Goal: Navigation & Orientation: Find specific page/section

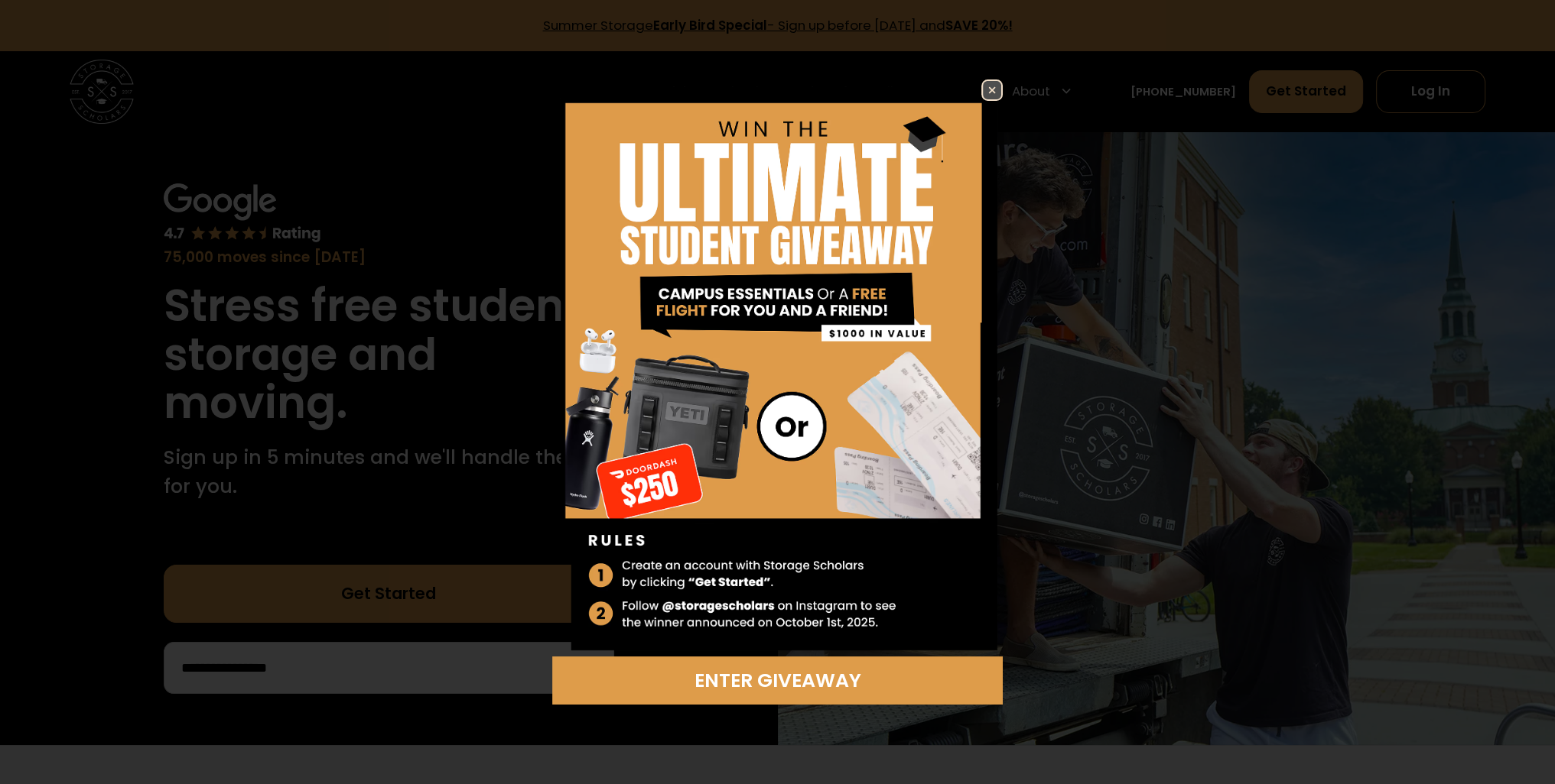
click at [988, 86] on img at bounding box center [992, 90] width 18 height 18
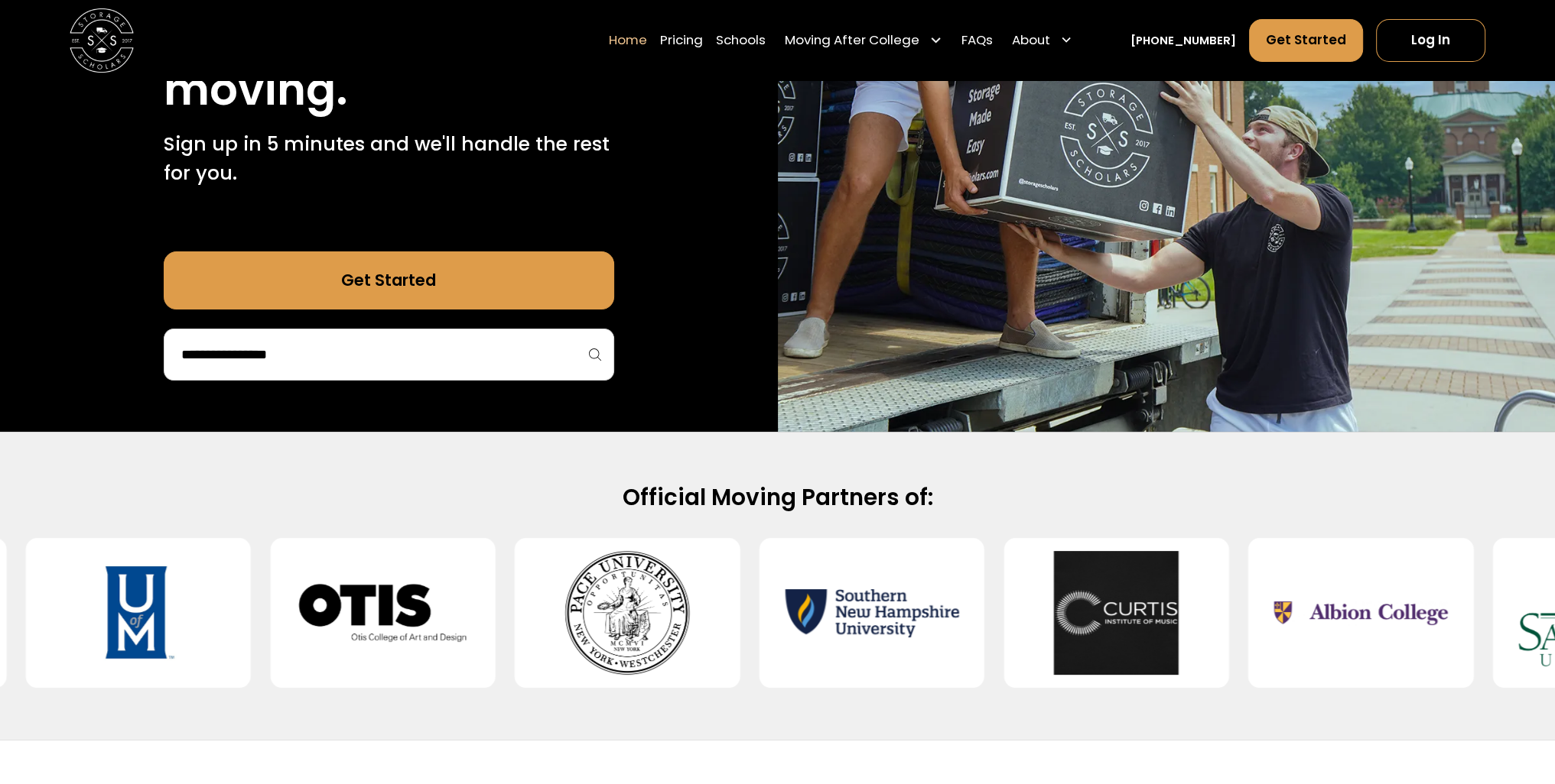
scroll to position [458, 0]
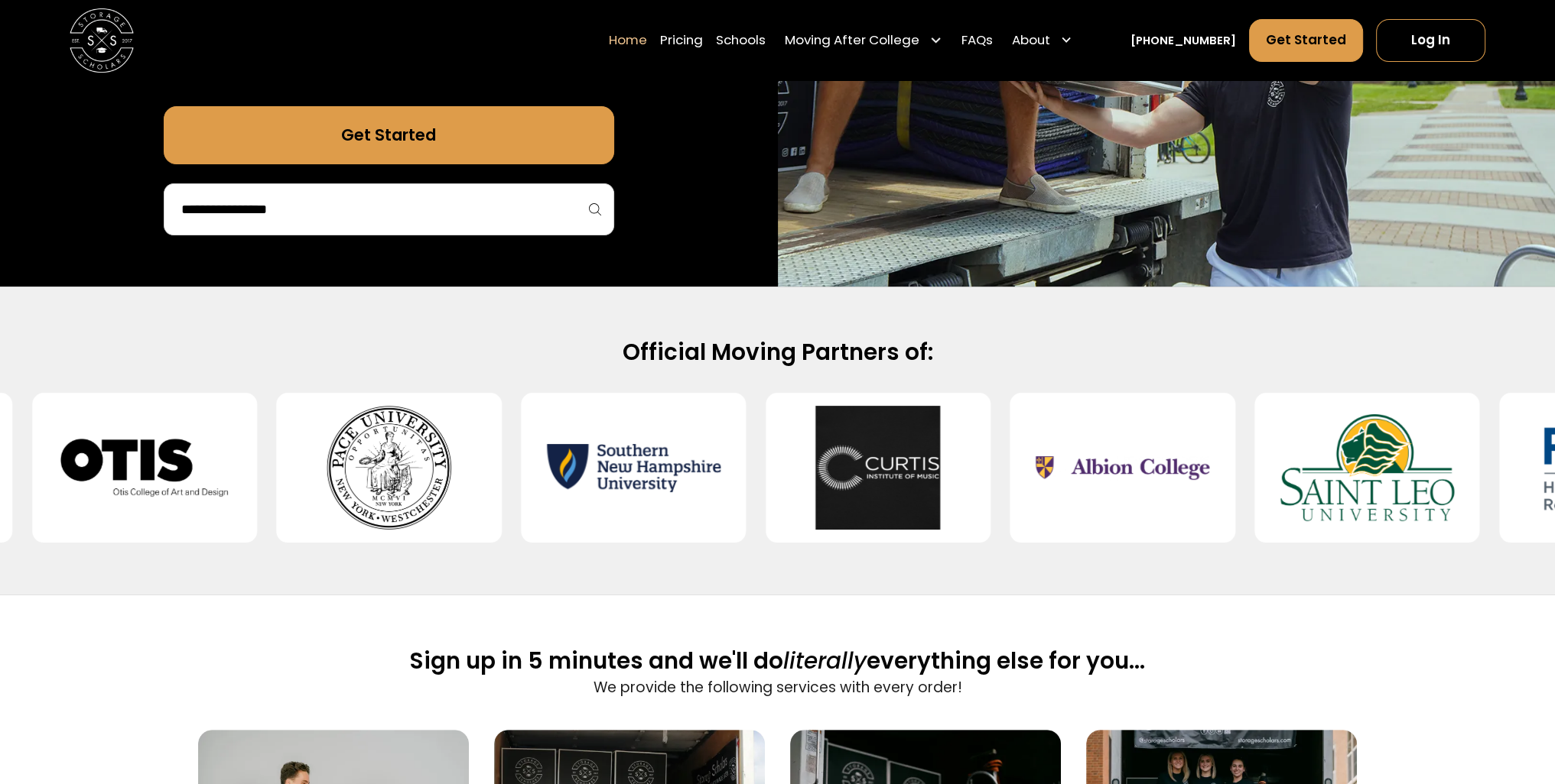
click at [410, 218] on input "search" at bounding box center [389, 210] width 418 height 26
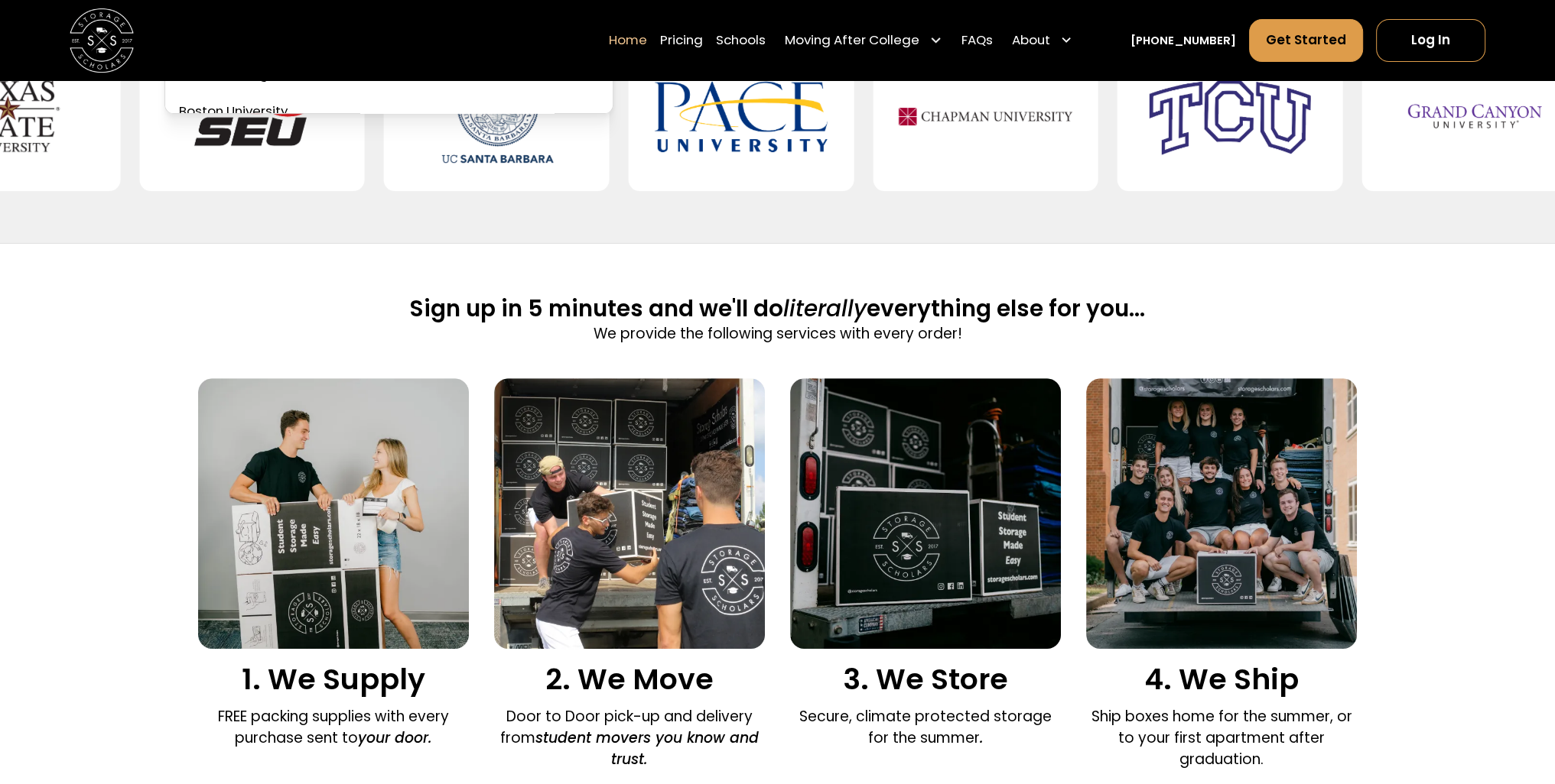
scroll to position [841, 0]
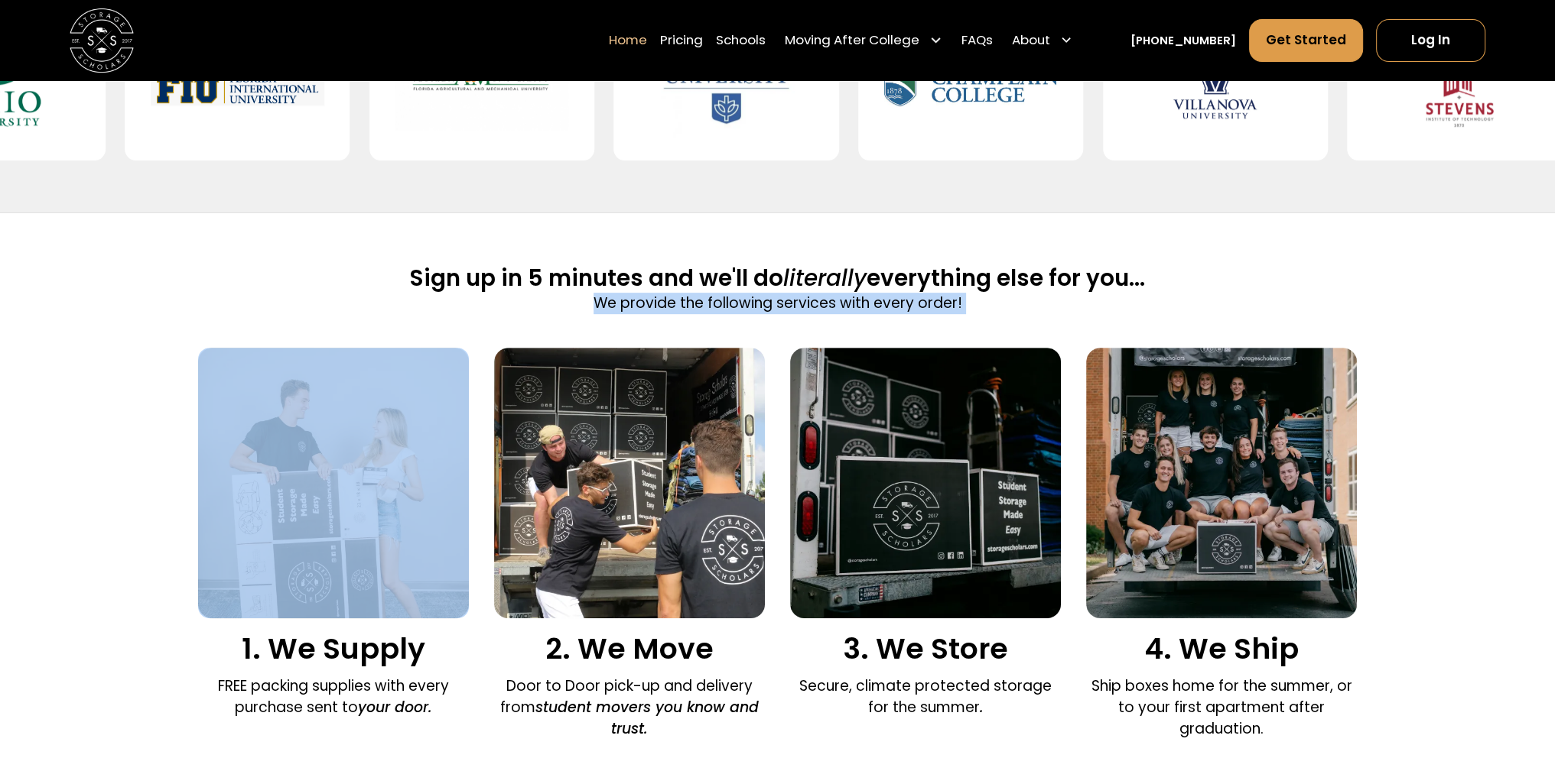
drag, startPoint x: 79, startPoint y: 364, endPoint x: 156, endPoint y: 330, distance: 84.2
click at [156, 330] on div "Sign up in 5 minutes and we'll do literally everything else for you... We provi…" at bounding box center [778, 506] width 1555 height 587
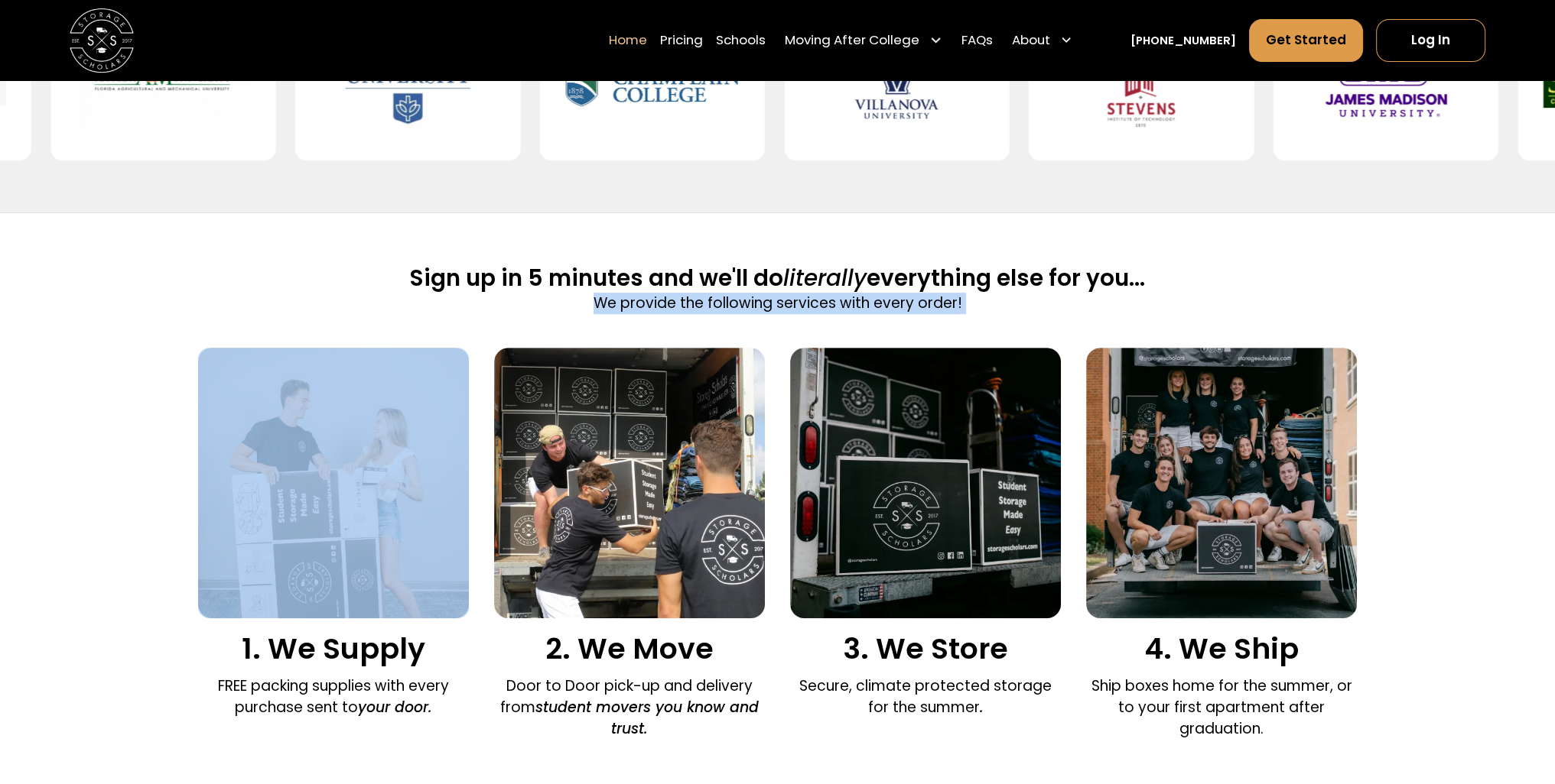
drag, startPoint x: 147, startPoint y: 299, endPoint x: 170, endPoint y: 294, distance: 23.5
click at [148, 299] on div "Sign up in 5 minutes and we'll do literally everything else for you... We provi…" at bounding box center [778, 506] width 1555 height 587
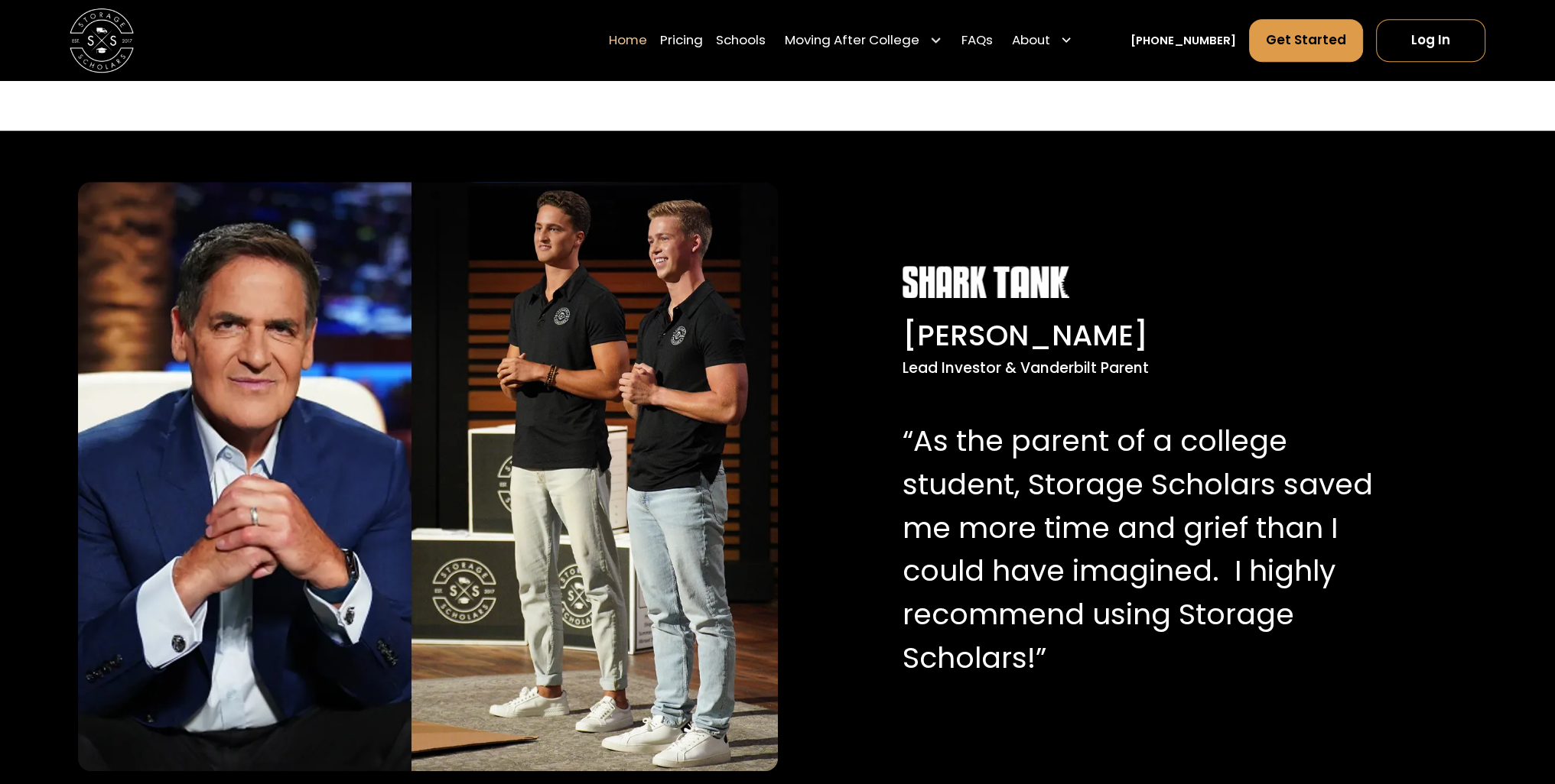
scroll to position [1605, 0]
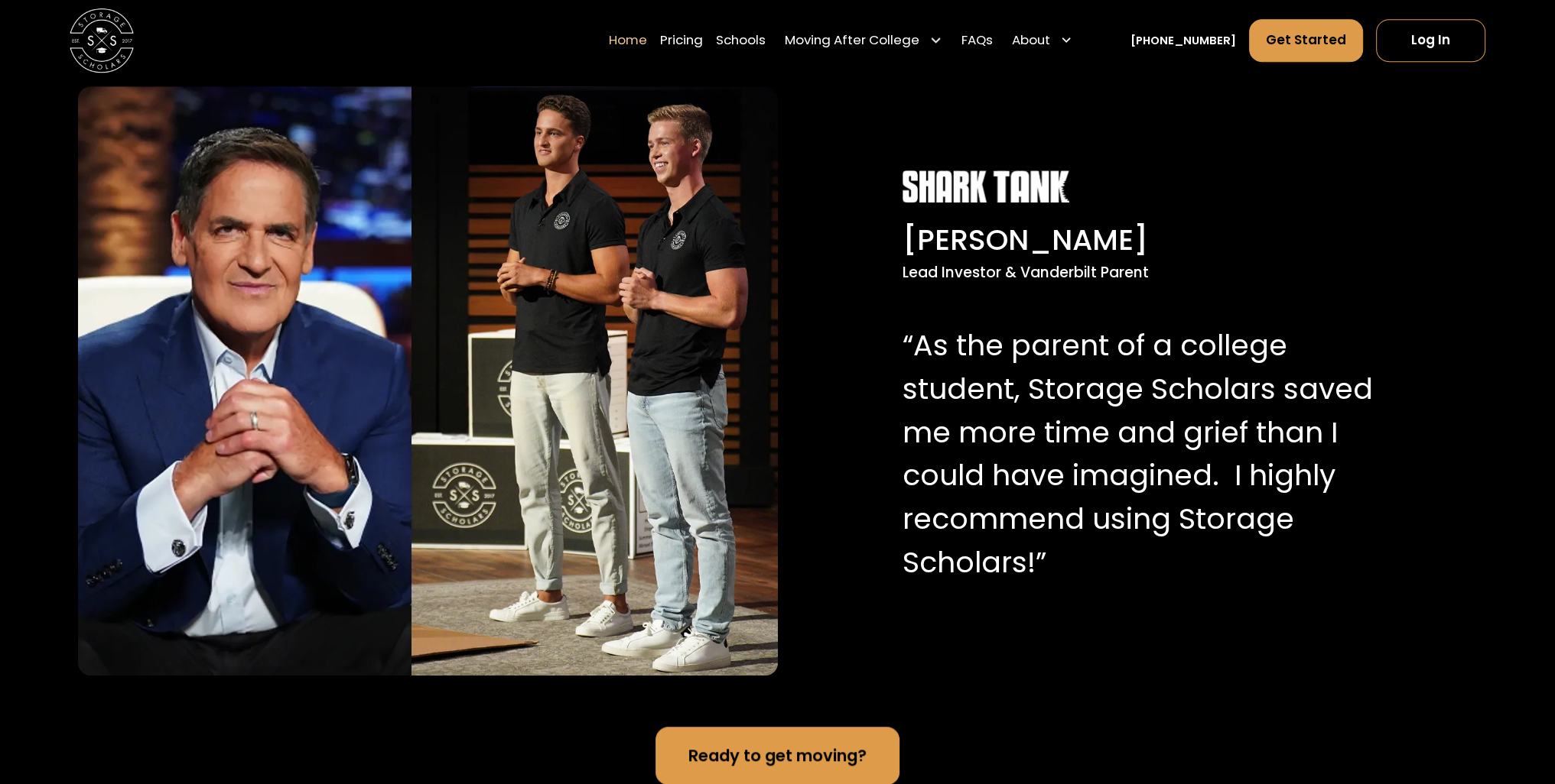
click at [913, 344] on p "“As the parent of a college student, Storage Scholars saved me more time and gr…" at bounding box center [1140, 454] width 476 height 261
drag, startPoint x: 913, startPoint y: 344, endPoint x: 961, endPoint y: 356, distance: 49.5
click at [961, 356] on p "“As the parent of a college student, Storage Scholars saved me more time and gr…" at bounding box center [1140, 454] width 476 height 261
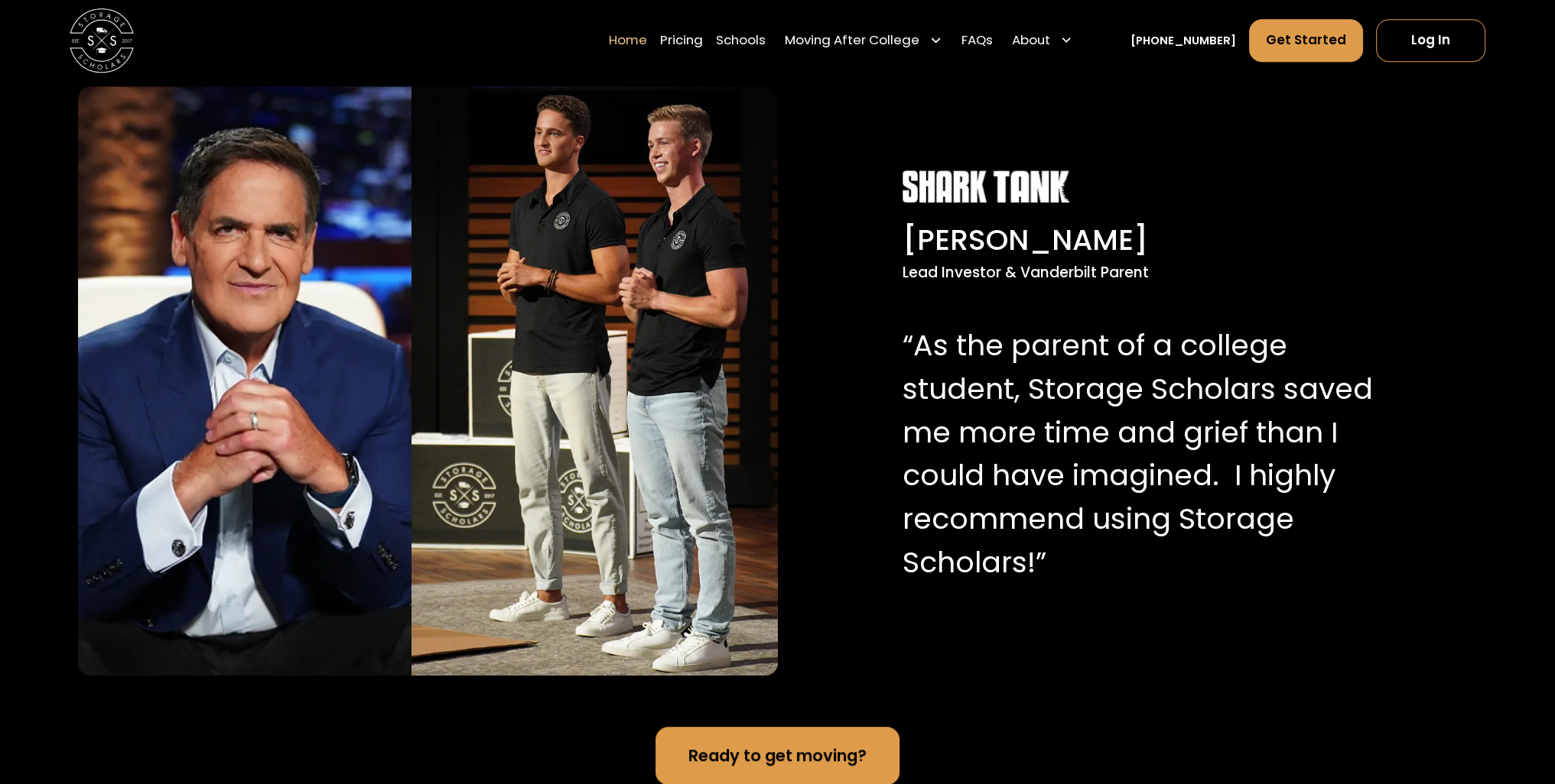
click at [880, 346] on div "[PERSON_NAME] Lead Investor & Vanderbilt Parent “As the parent of a college stu…" at bounding box center [778, 381] width 1400 height 692
click at [880, 344] on div "[PERSON_NAME] Lead Investor & Vanderbilt Parent “As the parent of a college stu…" at bounding box center [778, 381] width 1400 height 692
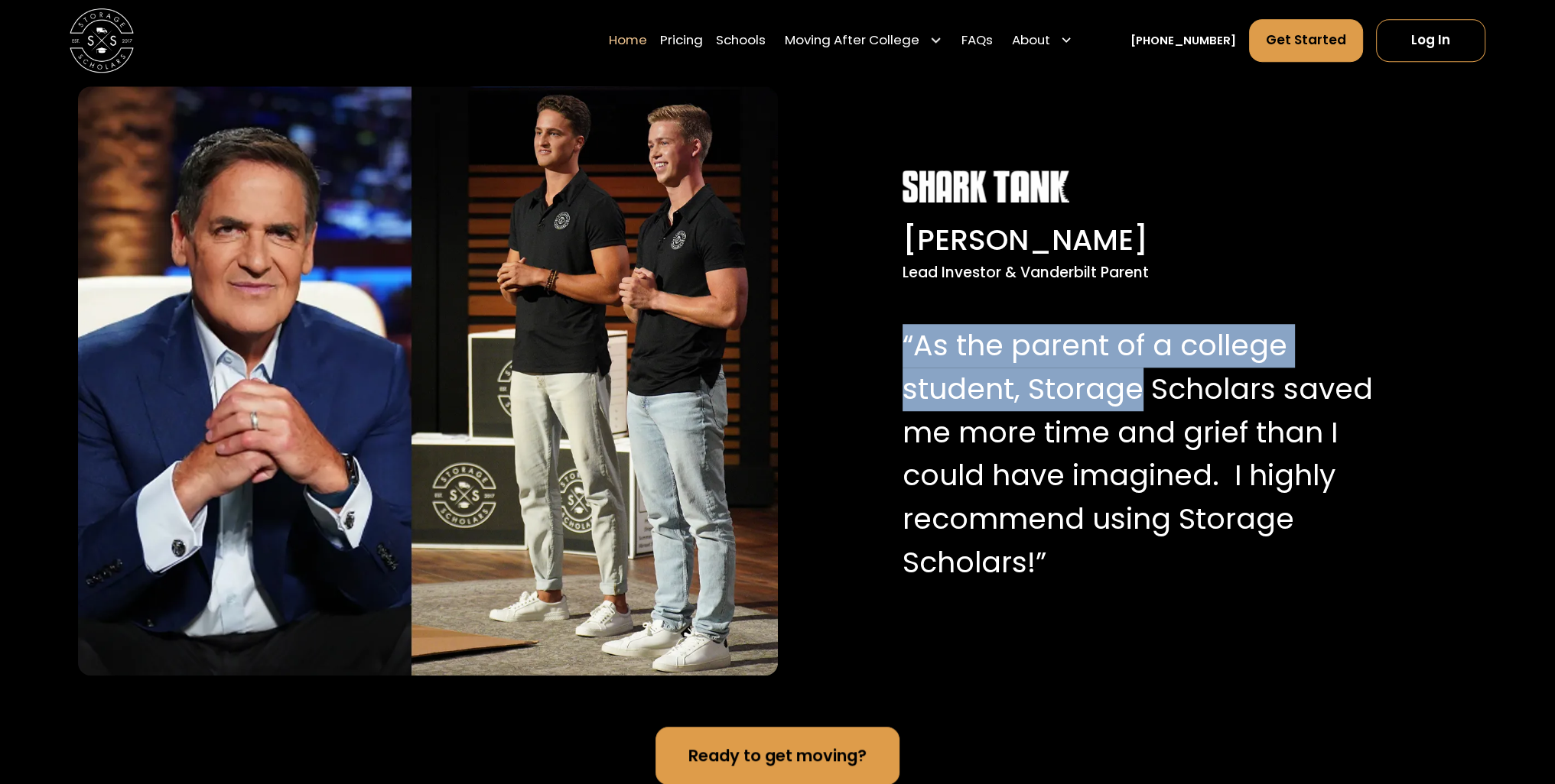
drag, startPoint x: 881, startPoint y: 343, endPoint x: 1050, endPoint y: 390, distance: 175.4
click at [1050, 390] on div "[PERSON_NAME] Lead Investor & Vanderbilt Parent “As the parent of a college stu…" at bounding box center [778, 381] width 1400 height 692
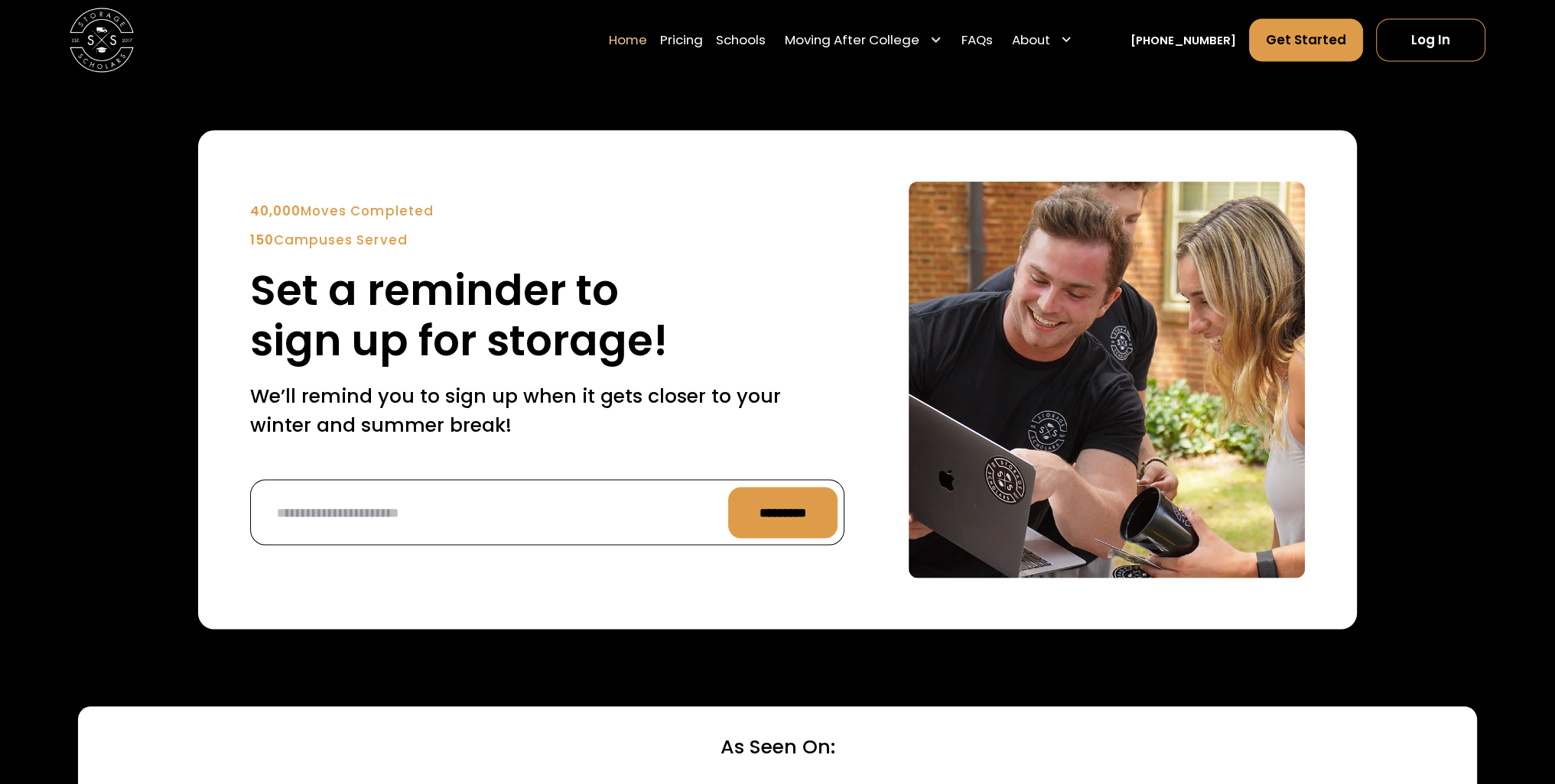
scroll to position [4128, 0]
